Goal: Task Accomplishment & Management: Use online tool/utility

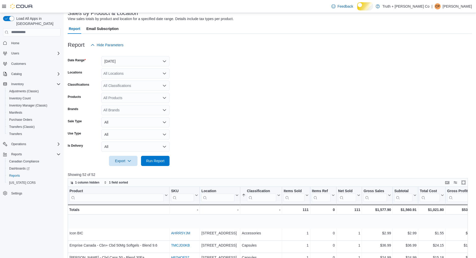
scroll to position [63, 0]
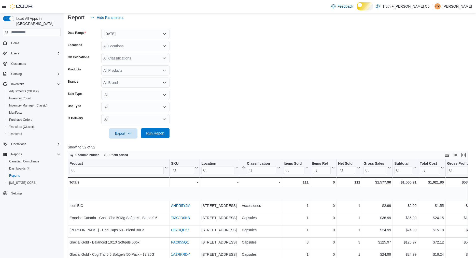
click at [153, 136] on span "Run Report" at bounding box center [155, 133] width 18 height 5
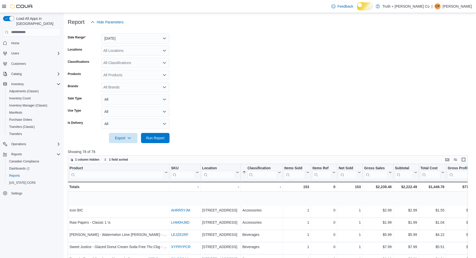
scroll to position [52, 0]
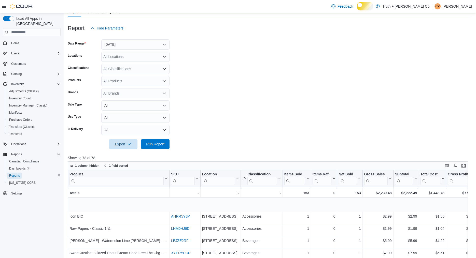
click at [20, 177] on span "Reports" at bounding box center [14, 176] width 11 height 4
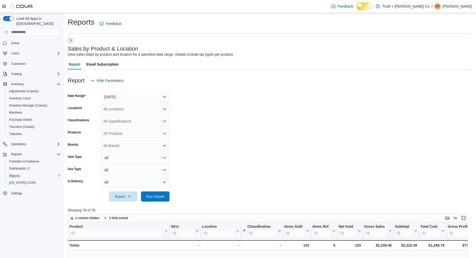
click at [69, 44] on button "Next" at bounding box center [71, 40] width 6 height 6
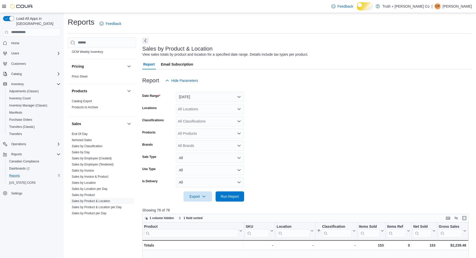
scroll to position [518, 0]
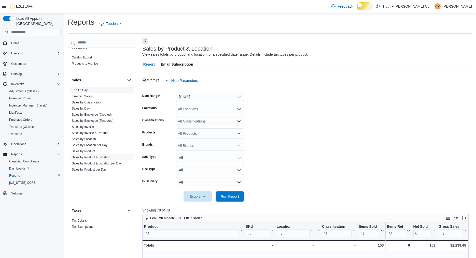
click at [85, 92] on link "End Of Day" at bounding box center [80, 91] width 16 height 4
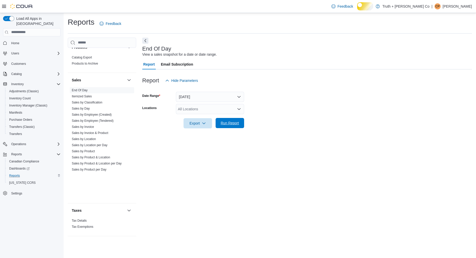
click at [234, 126] on span "Run Report" at bounding box center [230, 123] width 18 height 5
